Goal: Task Accomplishment & Management: Manage account settings

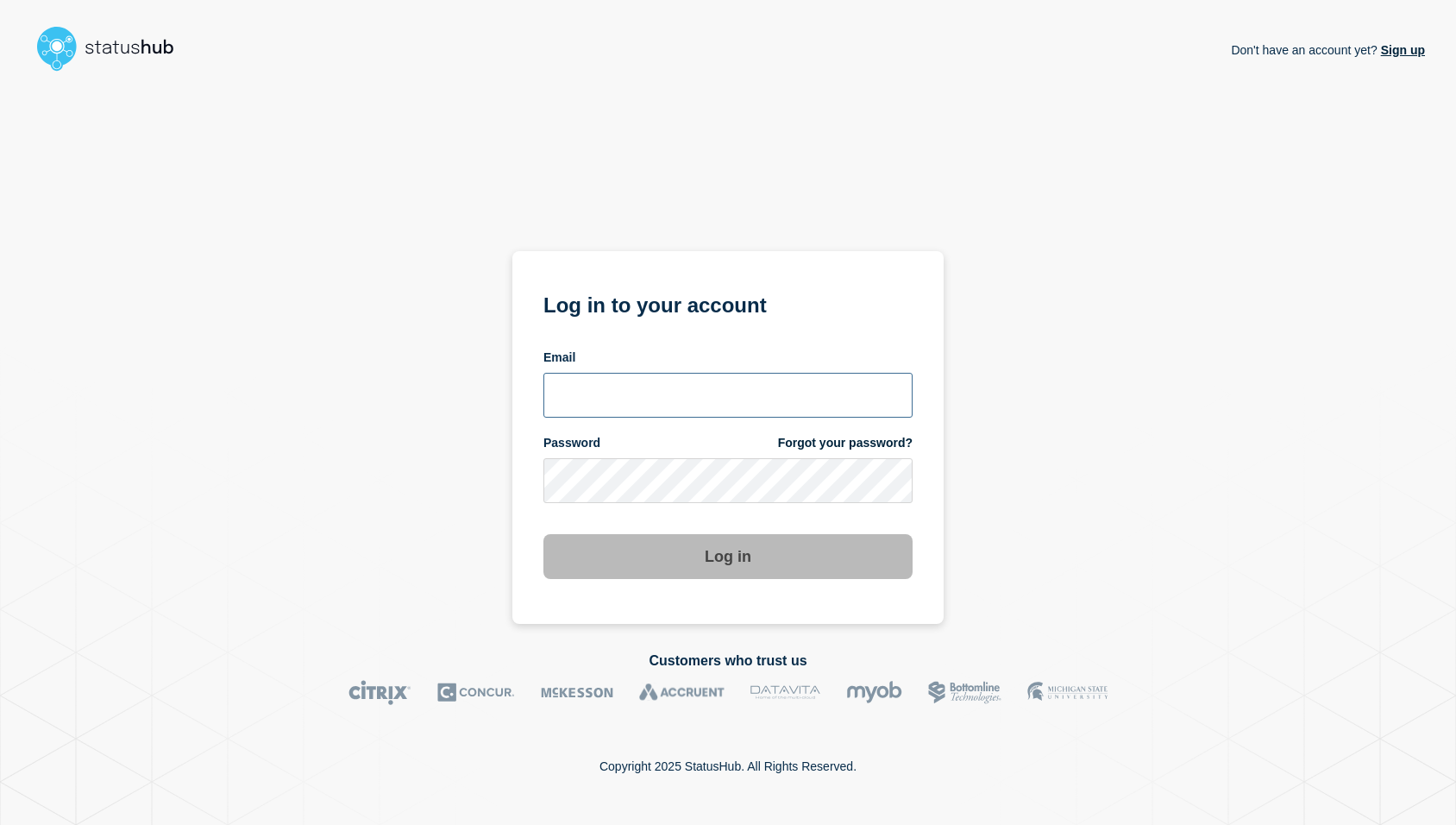
type input "[EMAIL_ADDRESS][DOMAIN_NAME]"
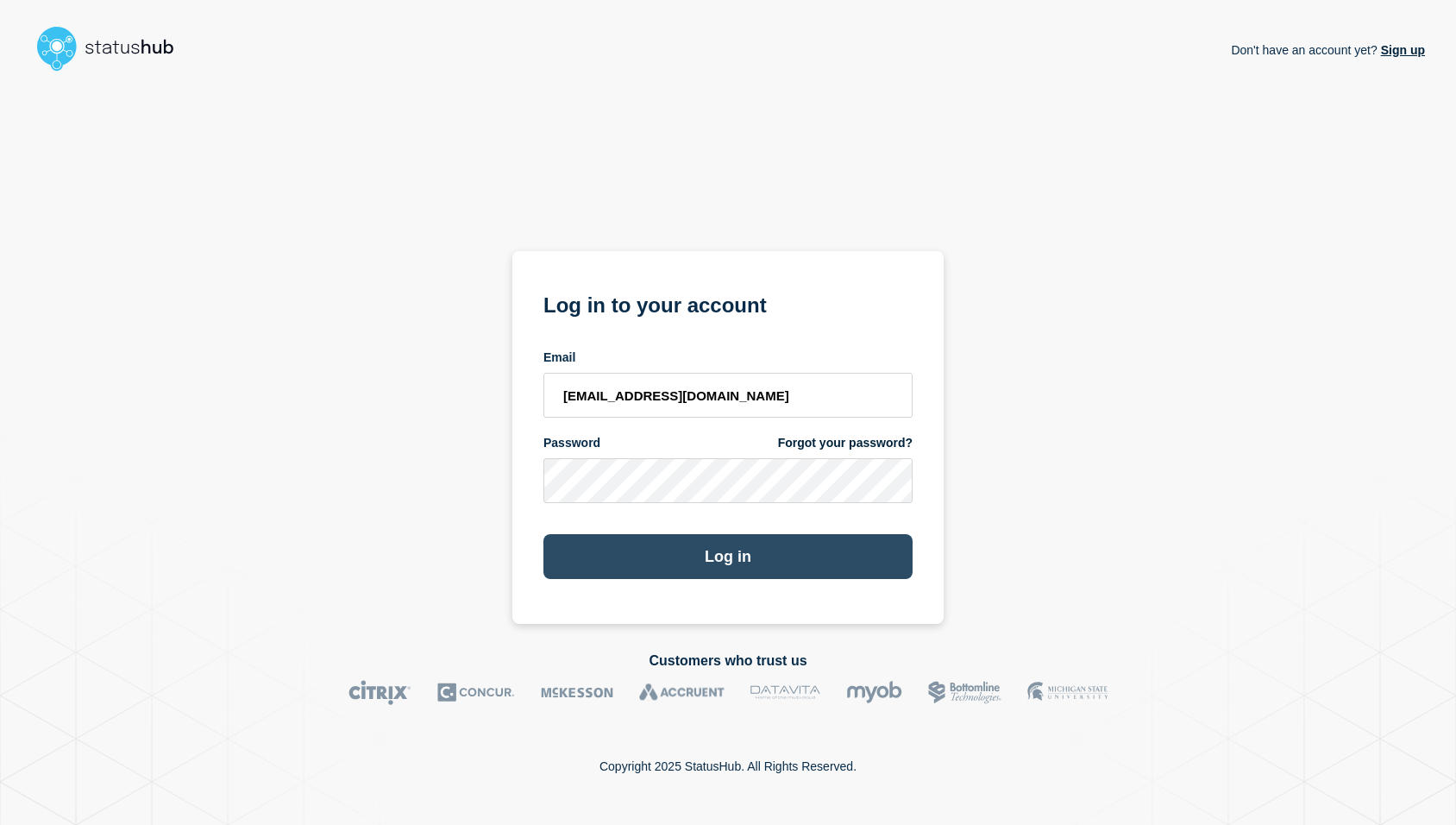
click at [732, 549] on button "Log in" at bounding box center [728, 556] width 369 height 44
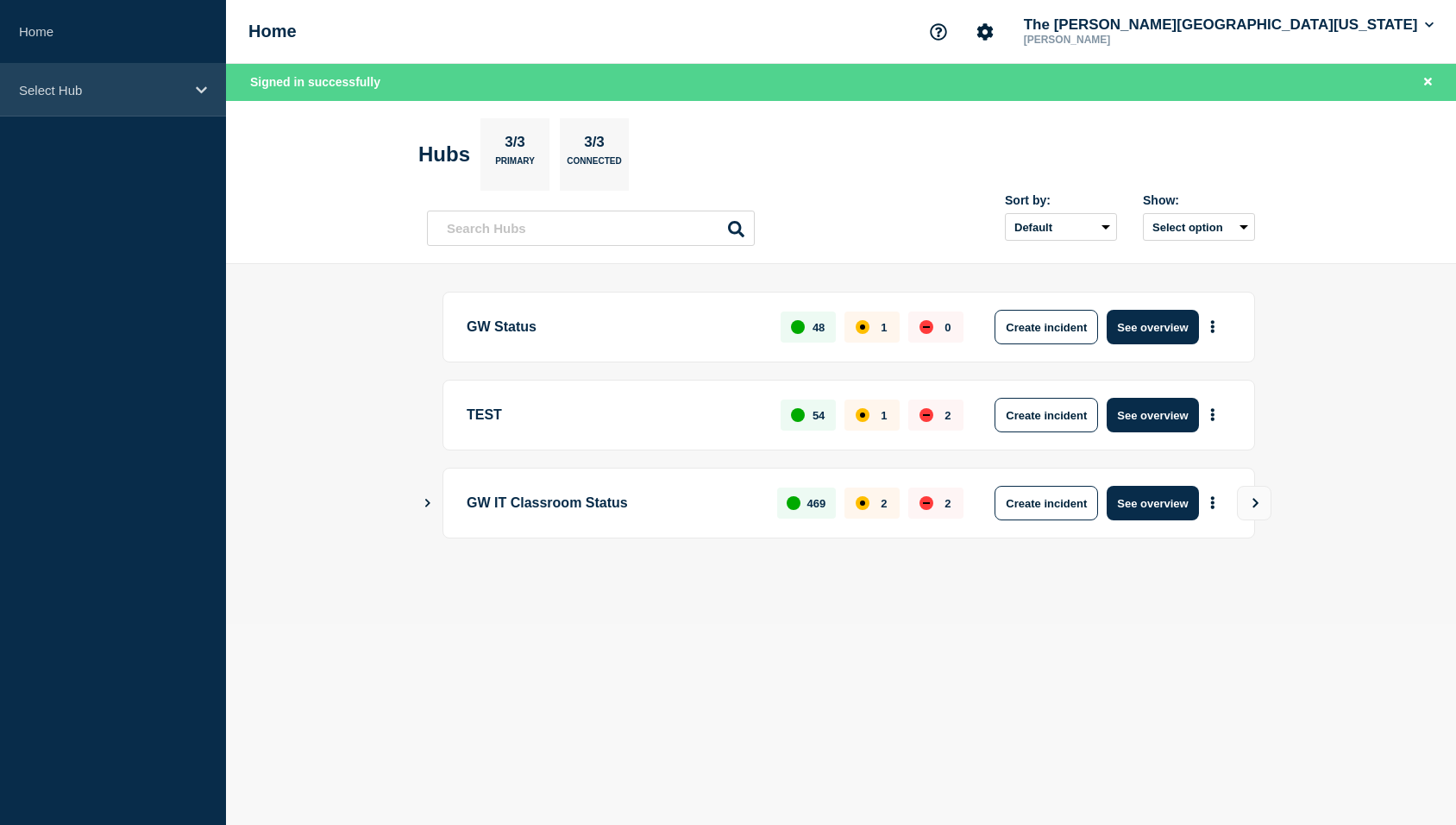
click at [88, 97] on p "Select Hub" at bounding box center [102, 90] width 165 height 15
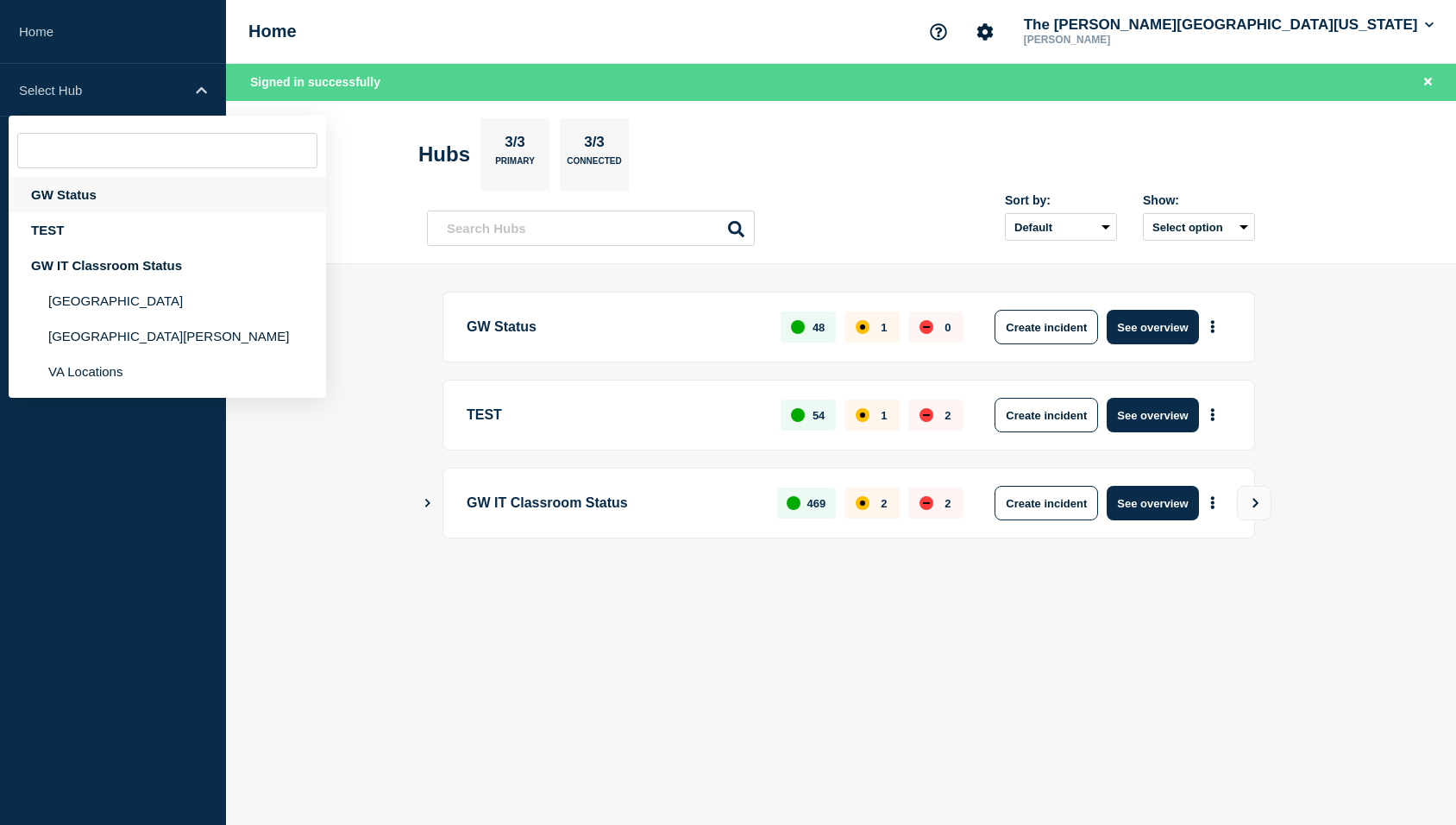
click at [68, 192] on div "GW Status" at bounding box center [167, 194] width 317 height 36
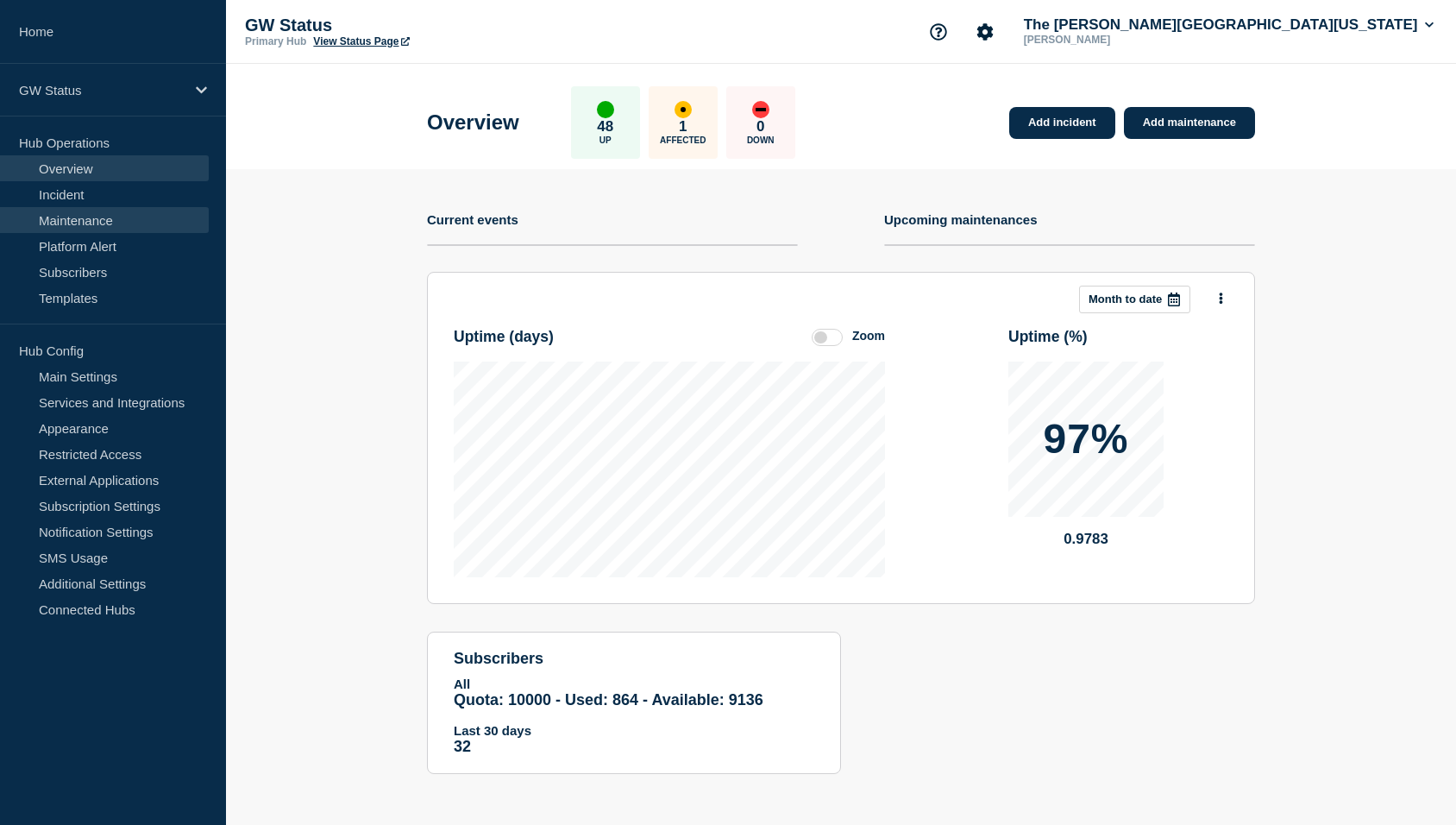
click at [105, 221] on link "Maintenance" at bounding box center [104, 220] width 209 height 26
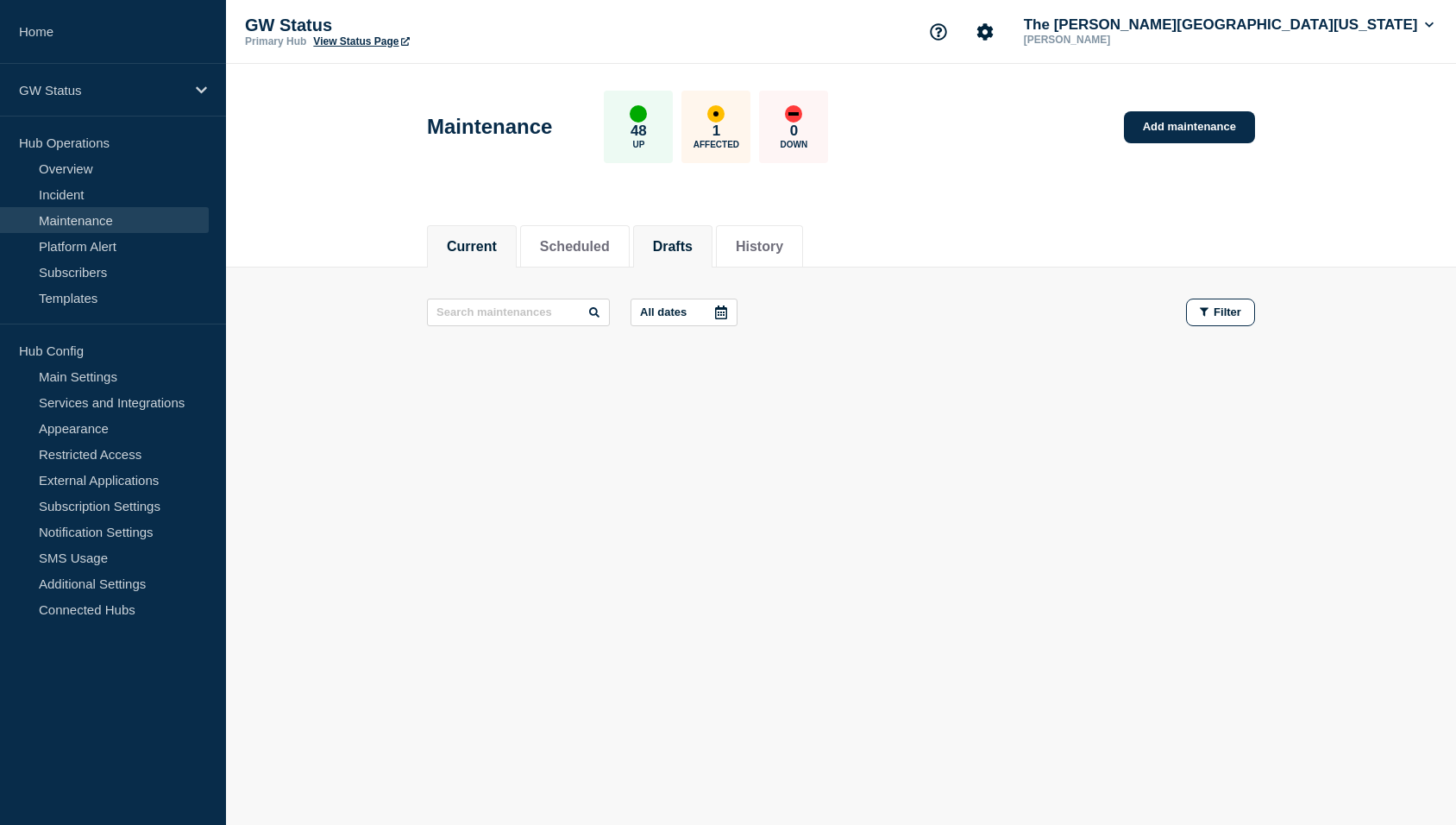
click at [684, 234] on li "Drafts" at bounding box center [673, 247] width 79 height 43
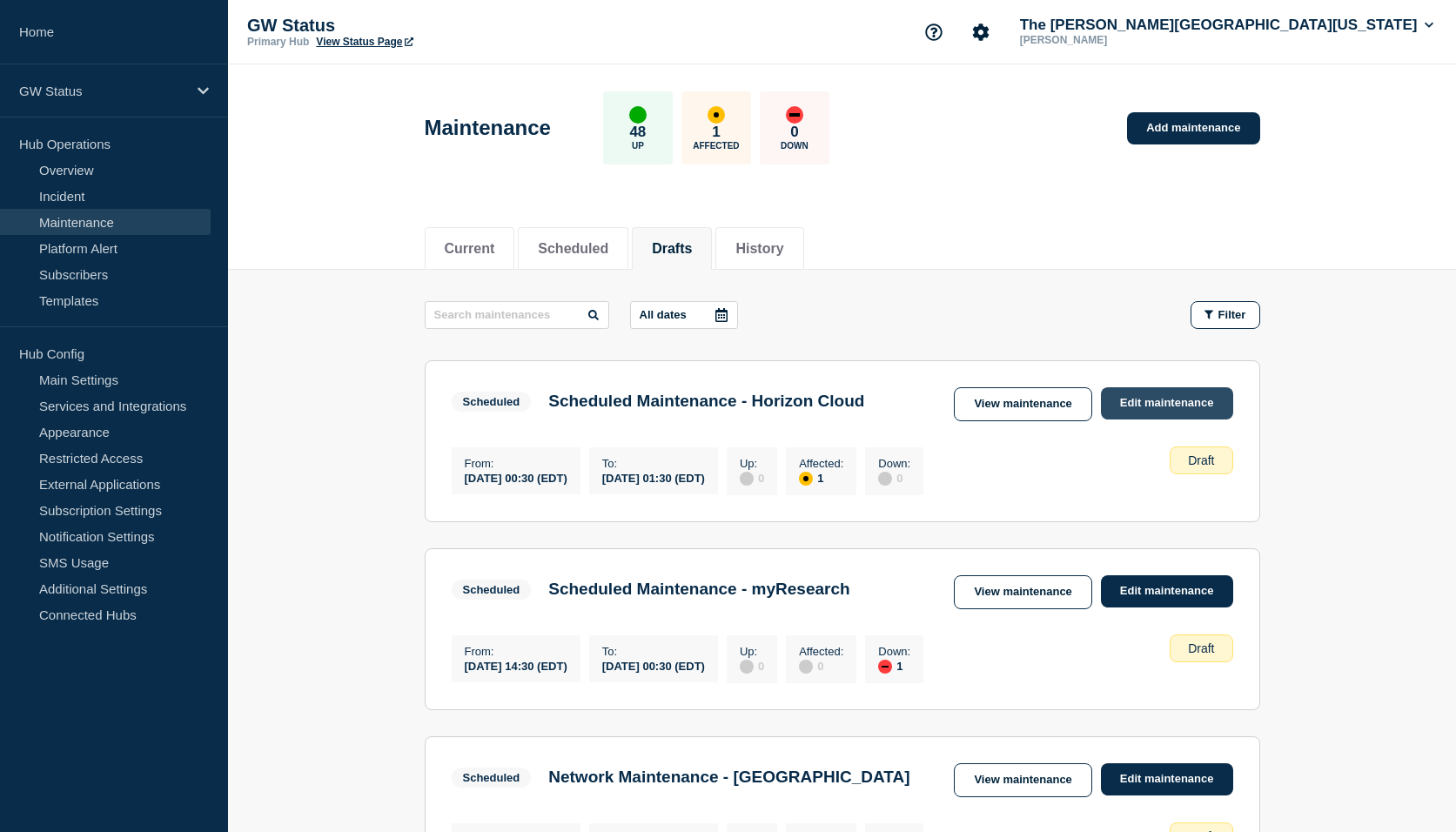
click at [1178, 410] on link "Edit maintenance" at bounding box center [1167, 403] width 133 height 32
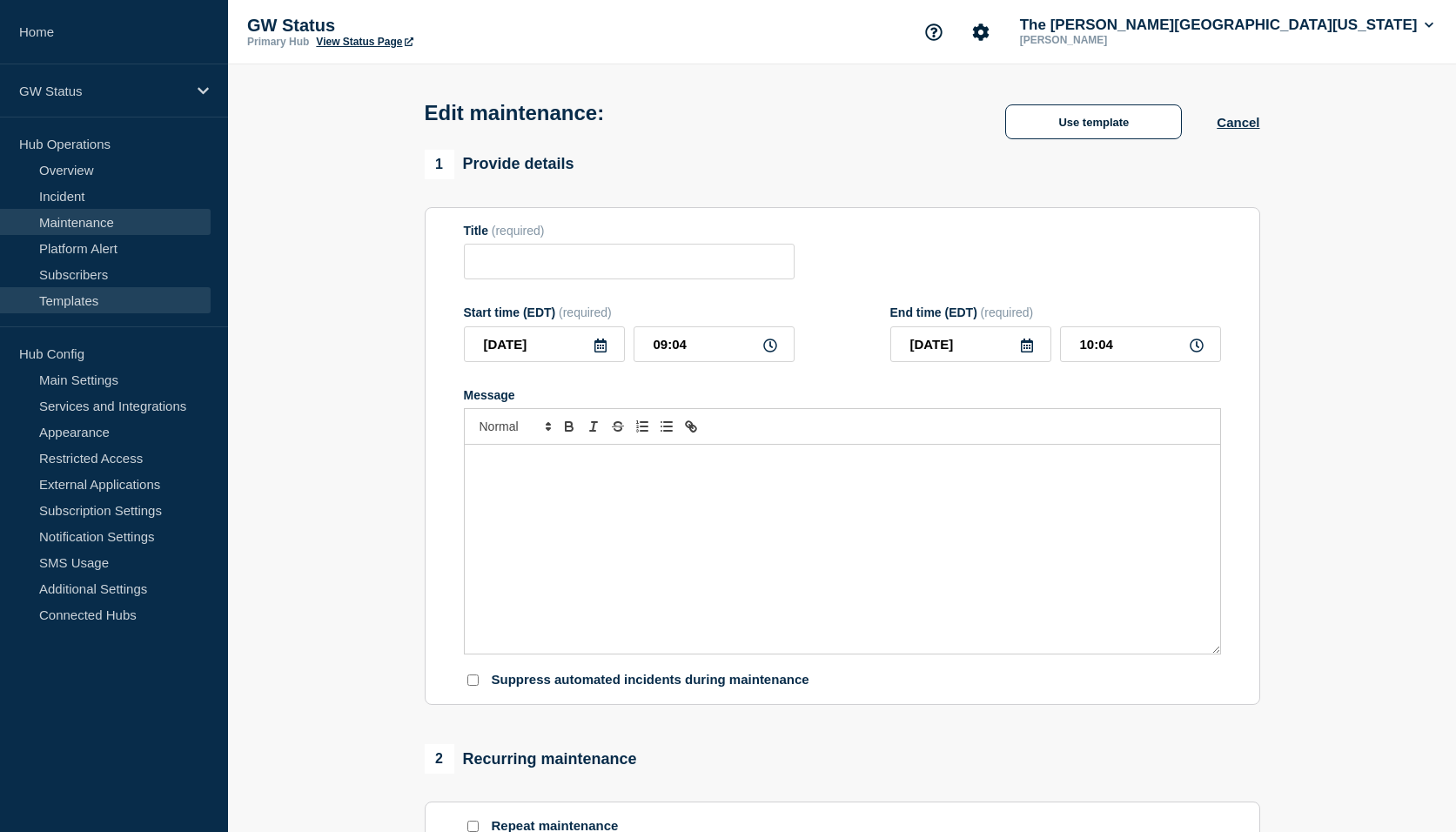
type input "Scheduled Maintenance - Horizon Cloud"
type input "[DATE]"
type input "00:30"
type input "[DATE]"
type input "01:30"
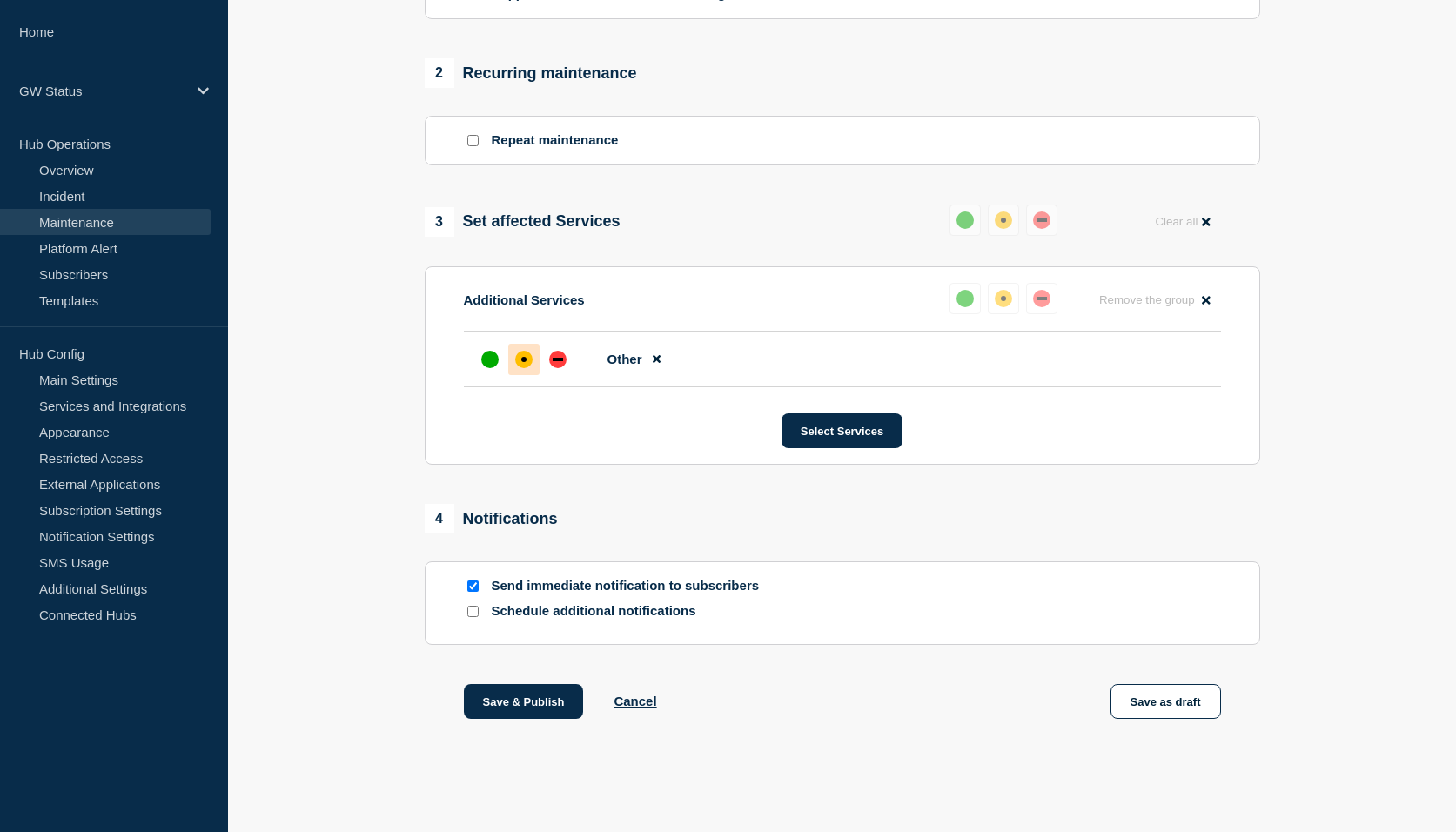
scroll to position [723, 0]
click at [520, 699] on button "Save & Publish" at bounding box center [524, 701] width 120 height 35
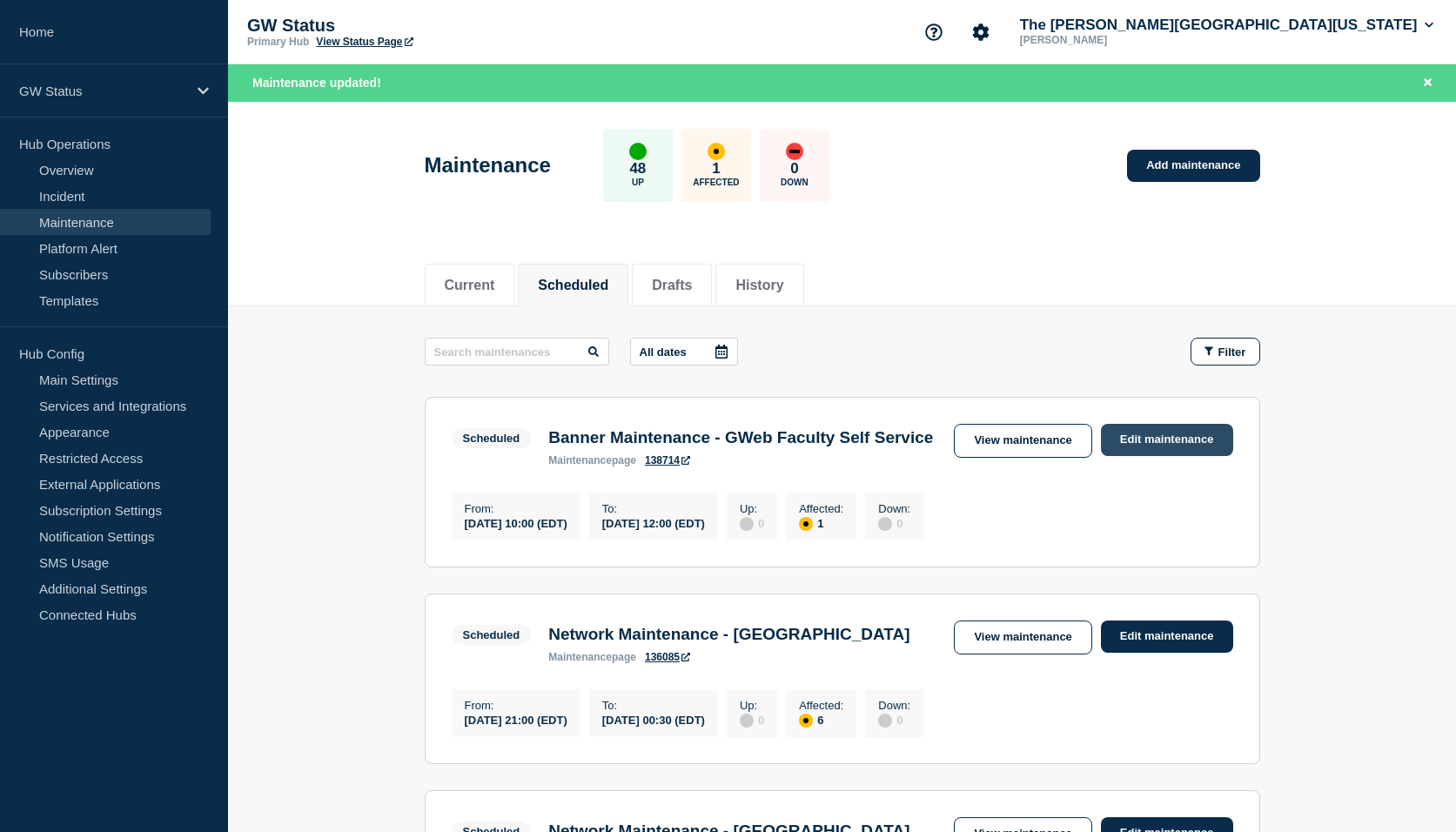
click at [1160, 439] on link "Edit maintenance" at bounding box center [1167, 440] width 133 height 32
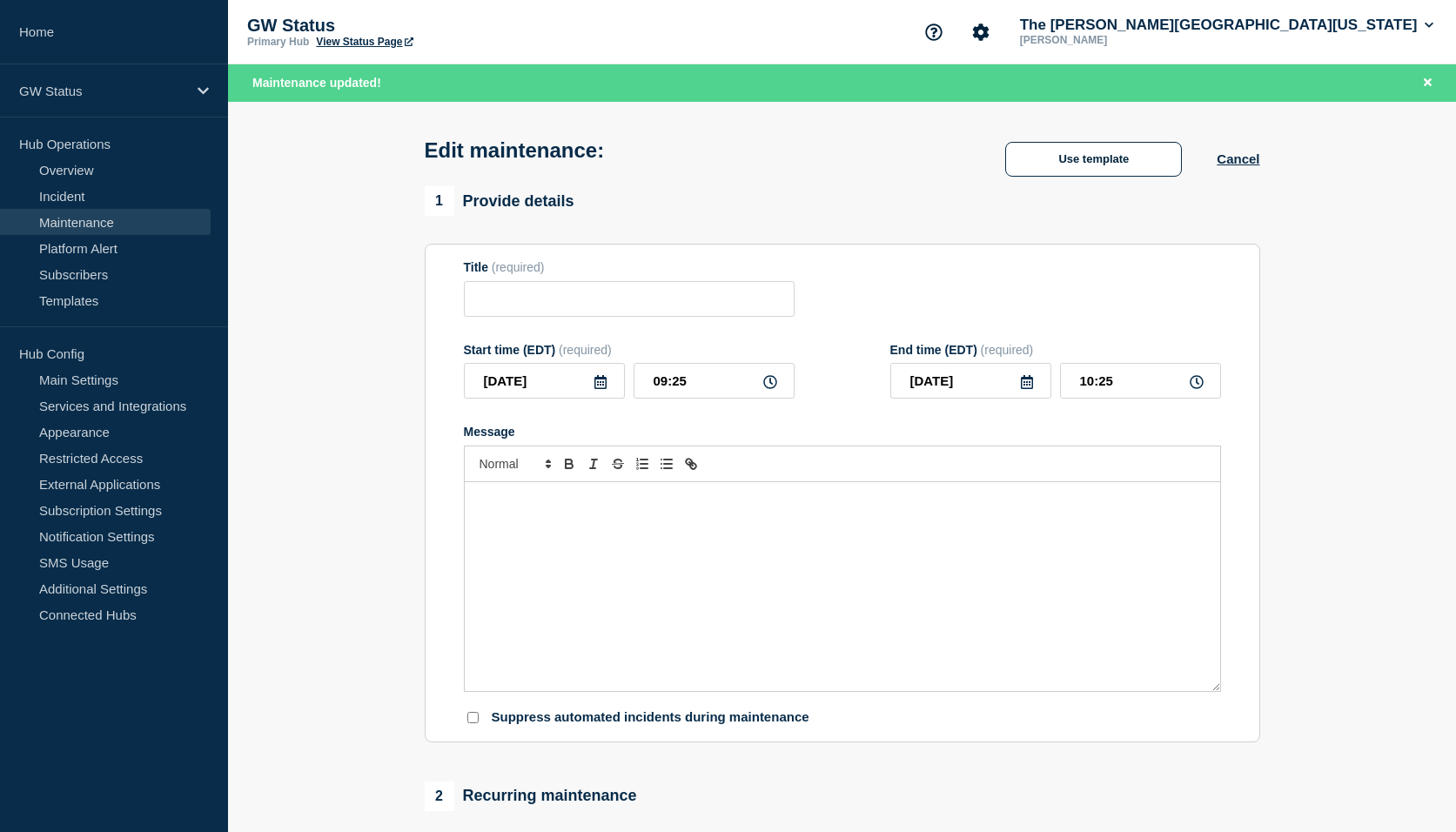
type input "Banner Maintenance - GWeb Faculty Self Service"
type input "2025-09-13"
type input "10:00"
type input "2025-09-13"
type input "12:00"
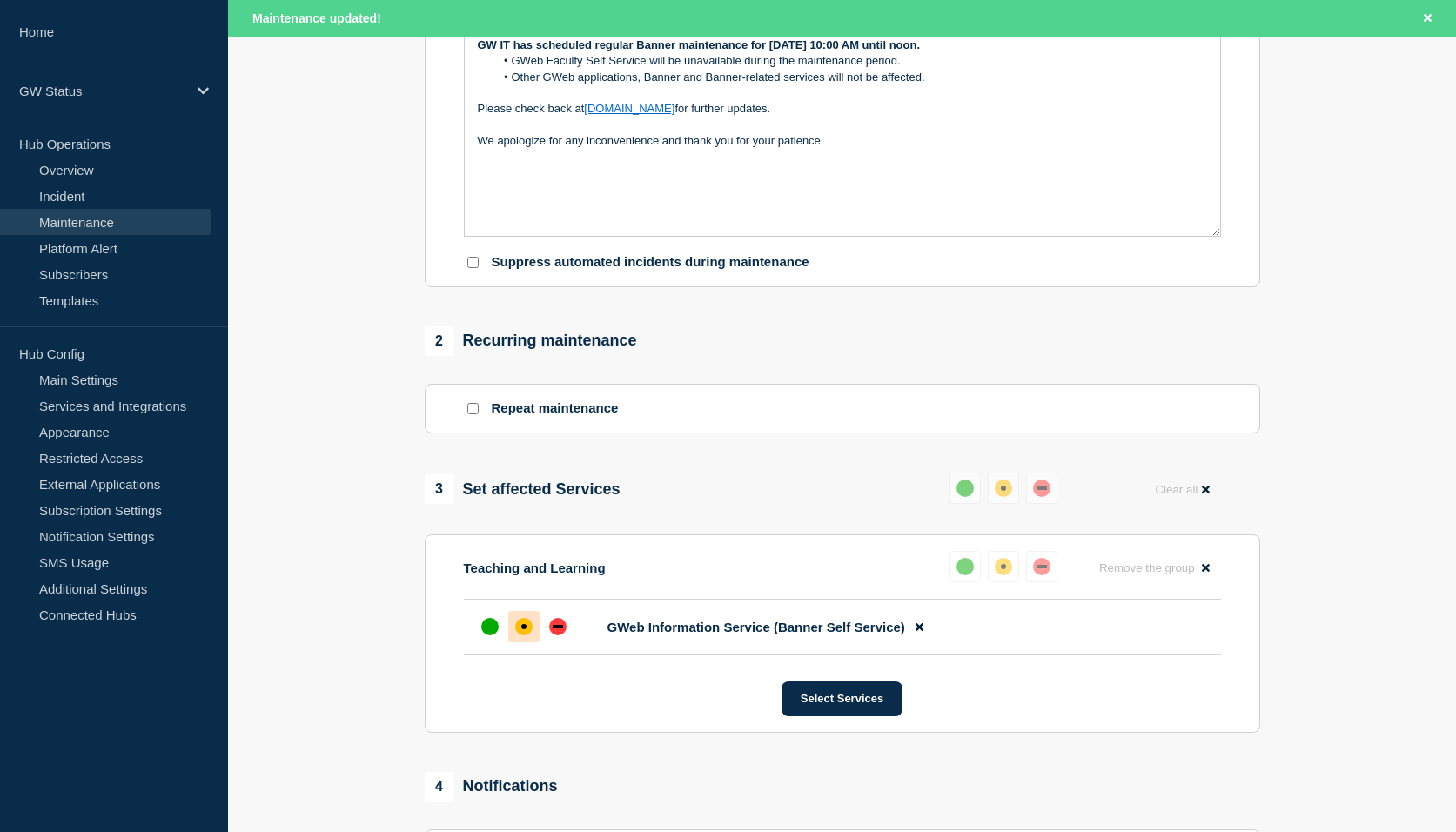
scroll to position [696, 0]
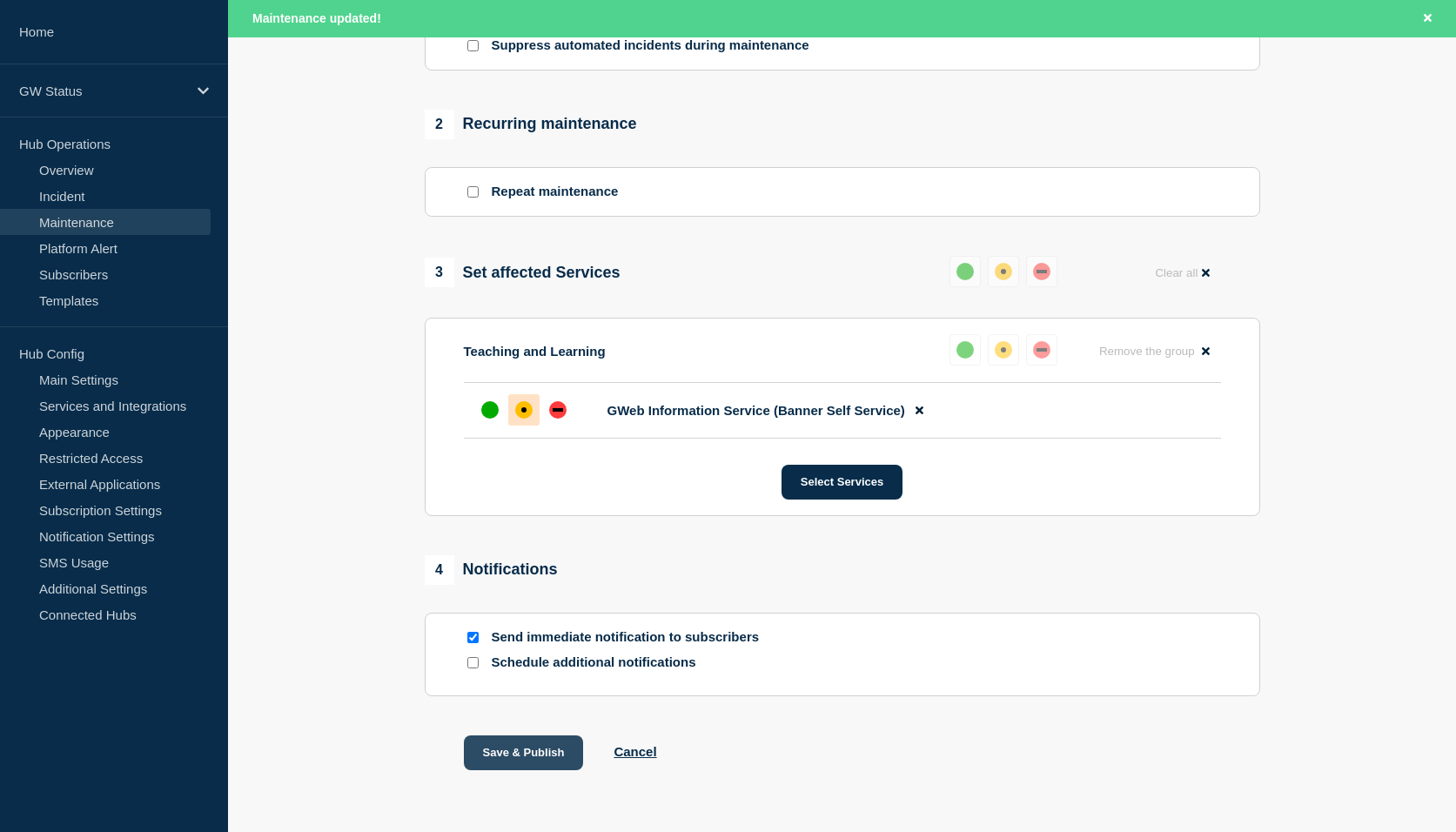
click at [525, 764] on button "Save & Publish" at bounding box center [524, 753] width 120 height 35
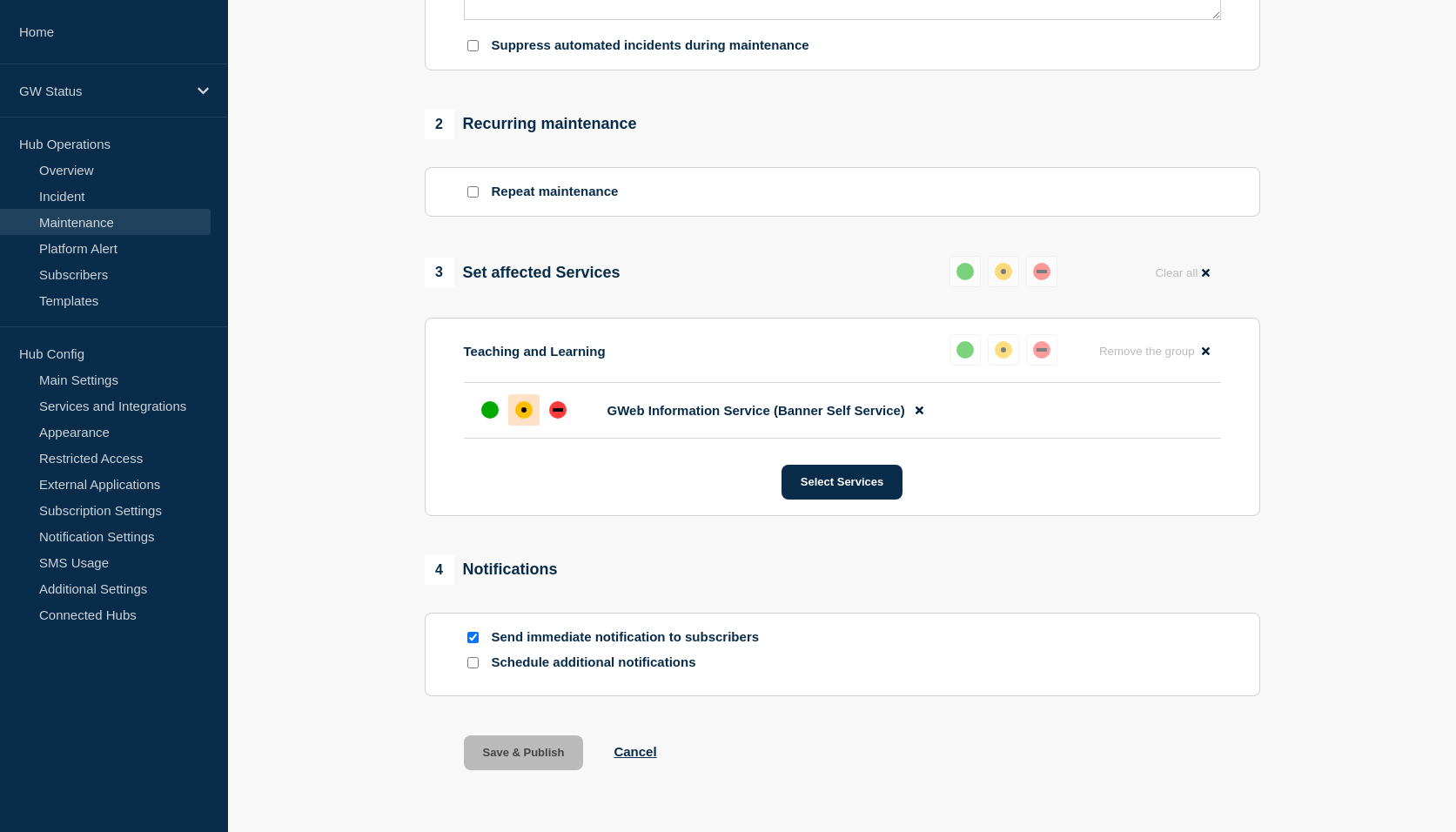
scroll to position [0, 0]
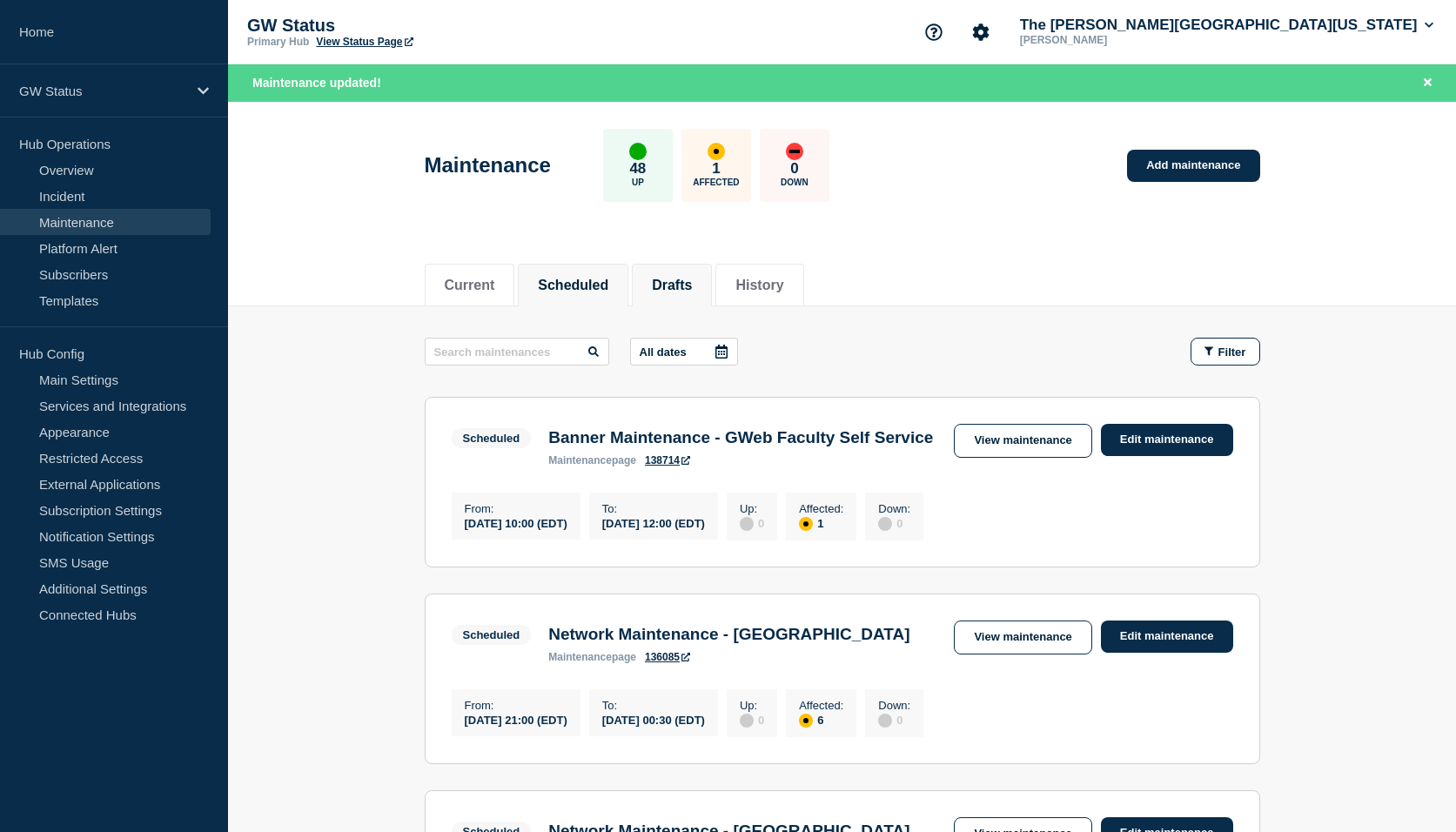
click at [689, 289] on button "Drafts" at bounding box center [671, 286] width 40 height 16
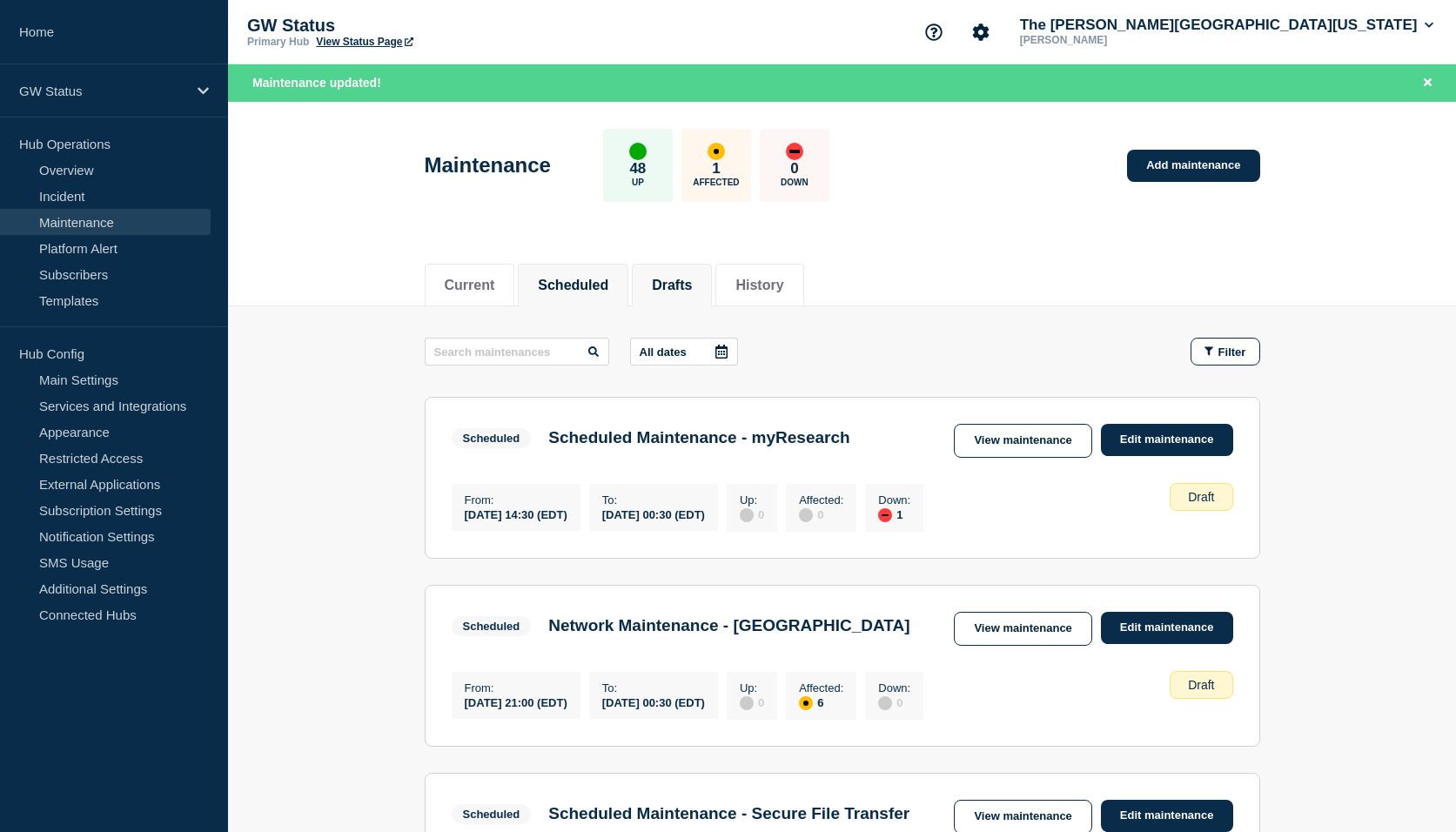
click at [592, 281] on button "Scheduled" at bounding box center [572, 286] width 70 height 16
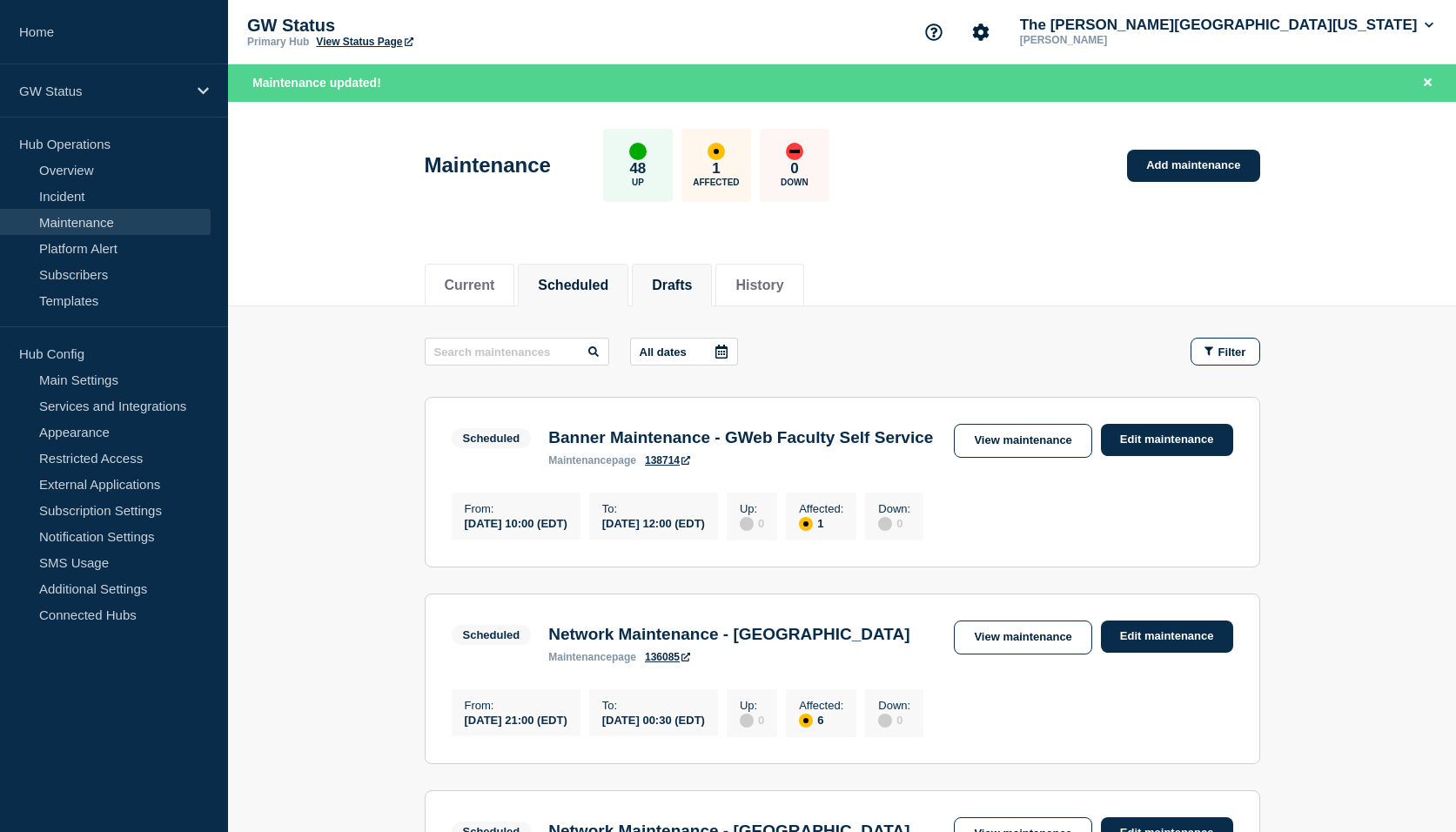
click at [689, 283] on button "Drafts" at bounding box center [671, 286] width 40 height 16
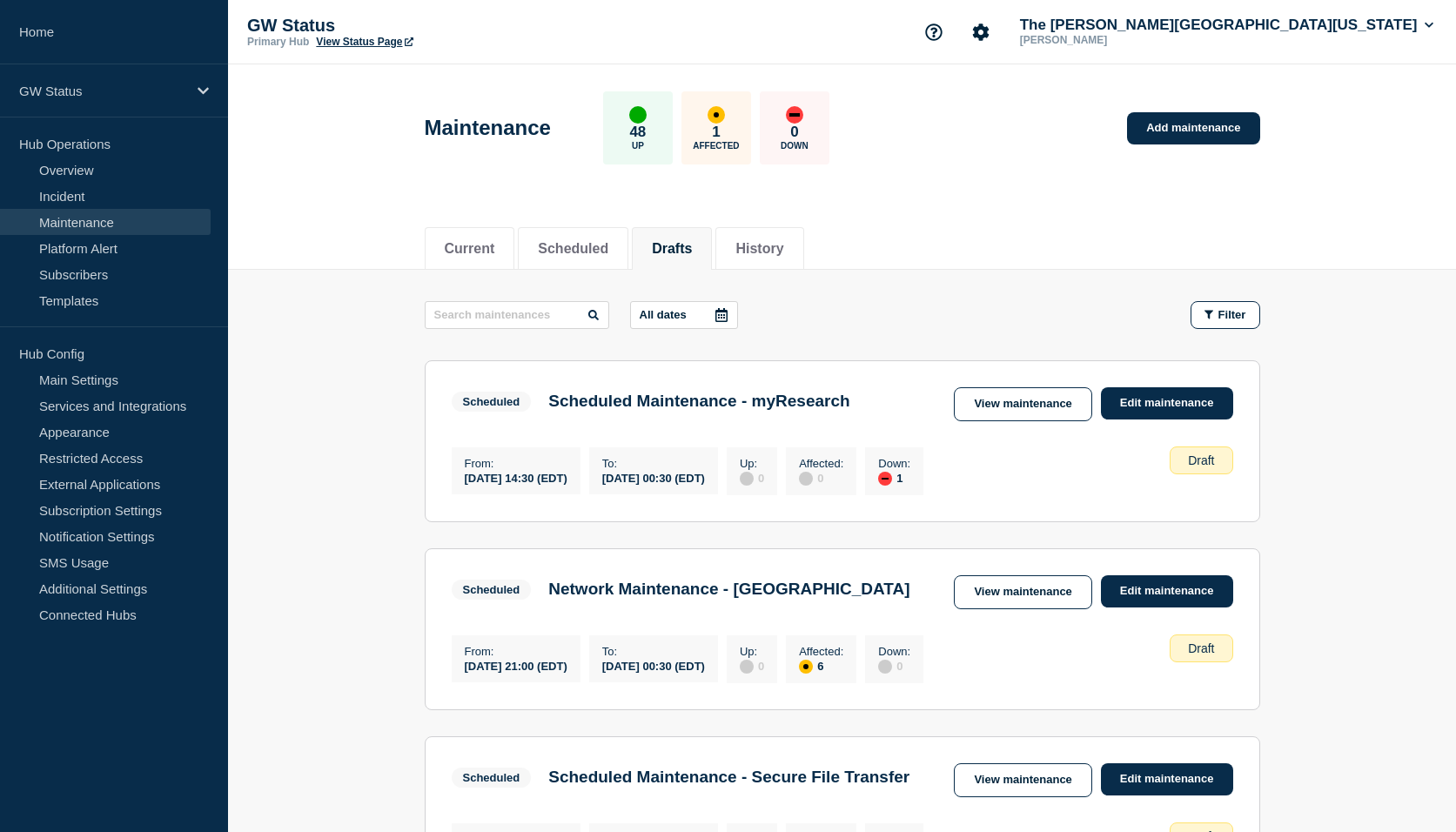
click at [687, 248] on button "Drafts" at bounding box center [671, 249] width 40 height 16
click at [1178, 403] on link "Edit maintenance" at bounding box center [1167, 403] width 133 height 32
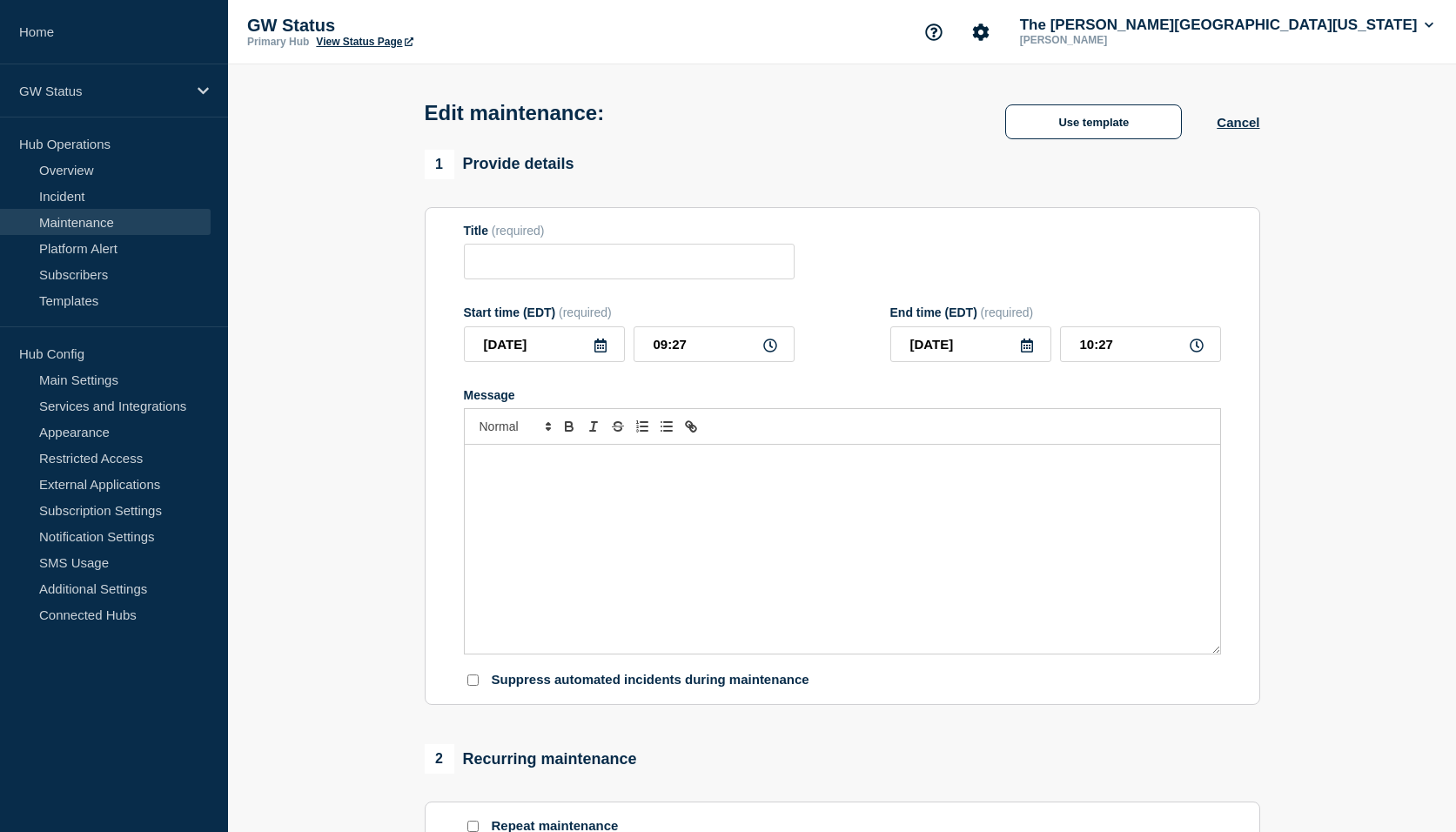
type input "Scheduled Maintenance - myResearch"
type input "[DATE]"
type input "14:30"
type input "[DATE]"
type input "00:30"
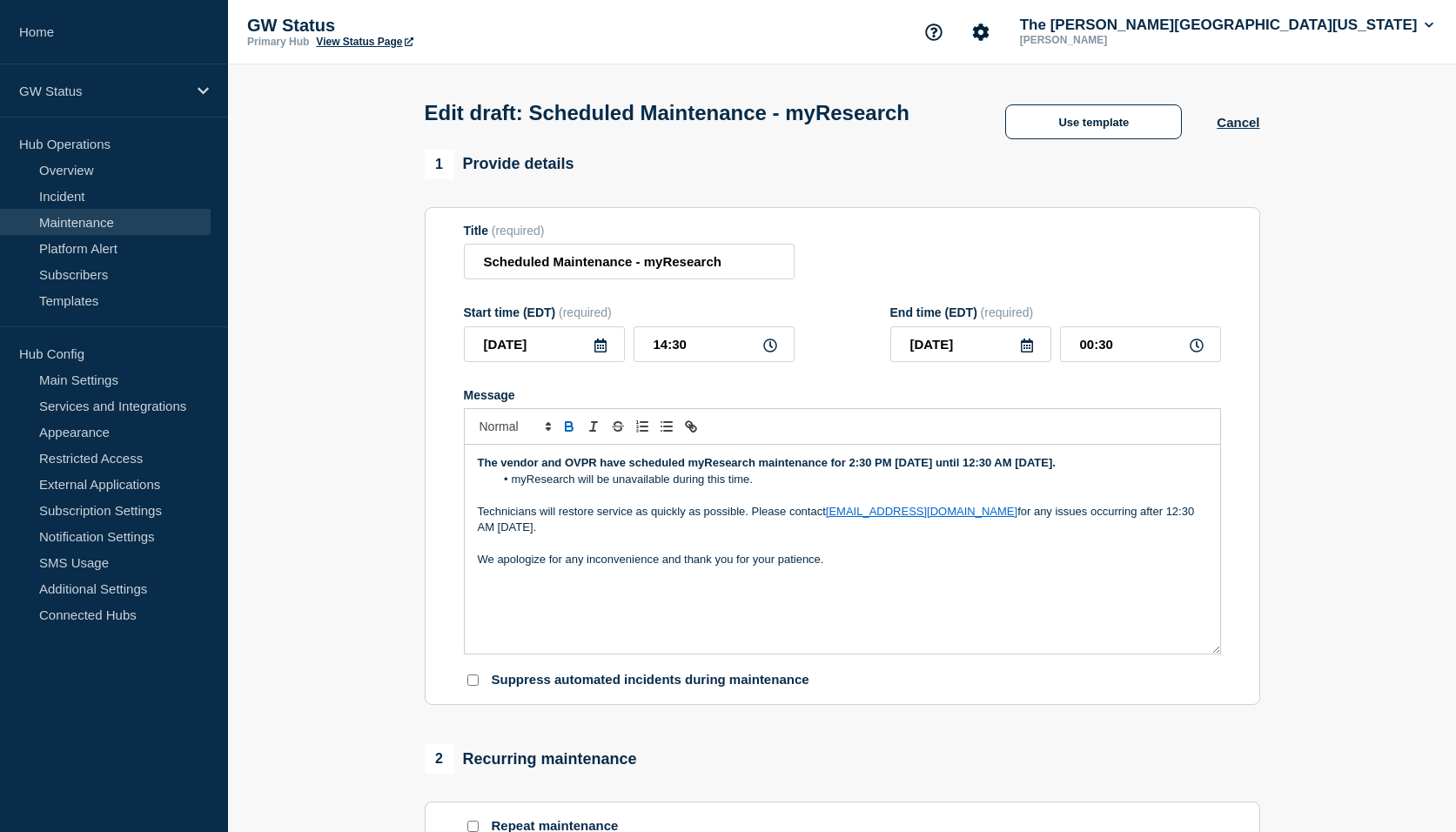
click at [1092, 654] on div "The vendor and OVPR have scheduled myResearch maintenance for 2:30 PM [DATE] un…" at bounding box center [842, 549] width 756 height 209
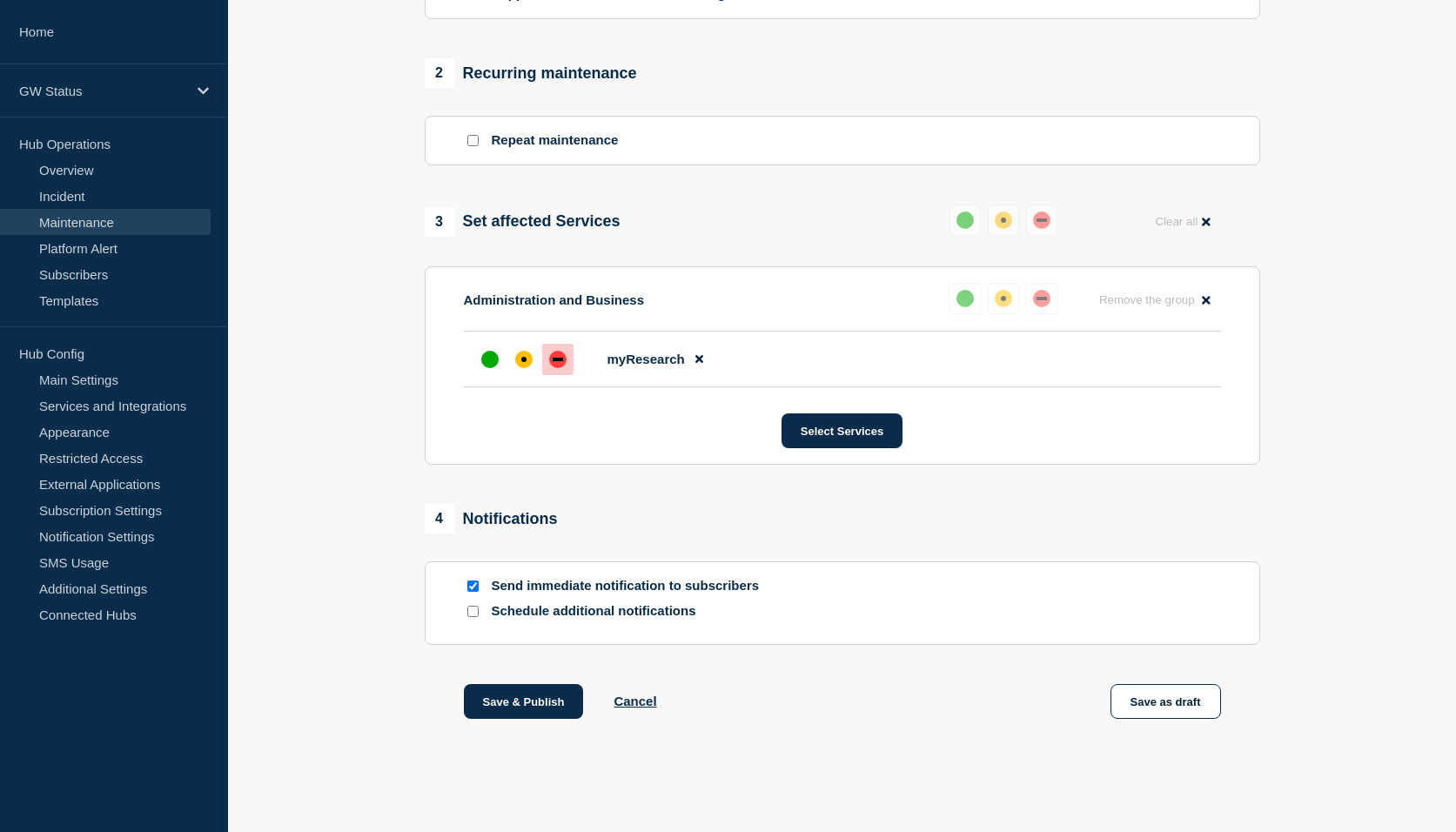
scroll to position [696, 0]
click at [516, 715] on button "Save & Publish" at bounding box center [524, 701] width 120 height 35
